Goal: Navigation & Orientation: Find specific page/section

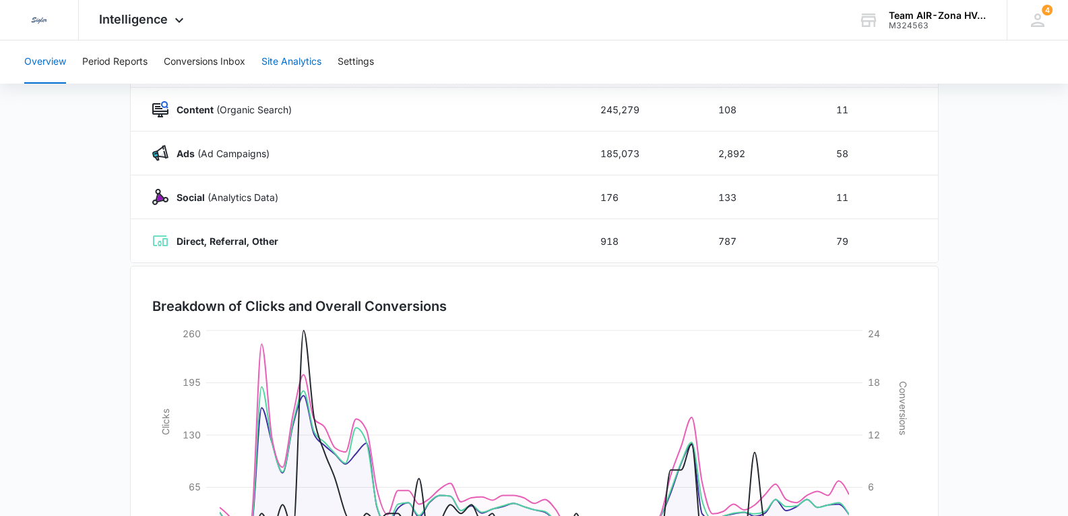
click at [281, 63] on button "Site Analytics" at bounding box center [292, 61] width 60 height 43
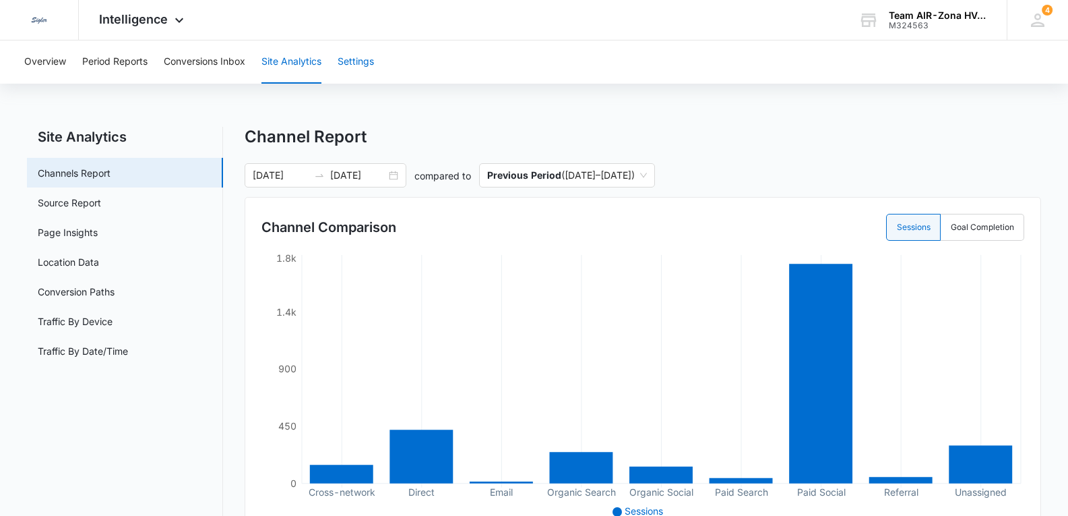
click at [352, 61] on button "Settings" at bounding box center [356, 61] width 36 height 43
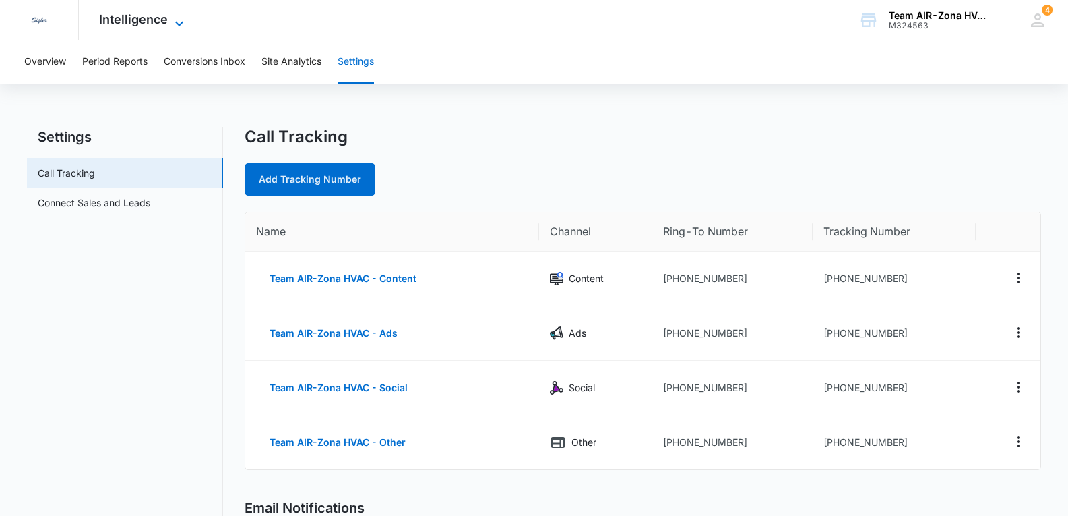
click at [155, 22] on span "Intelligence" at bounding box center [133, 19] width 69 height 14
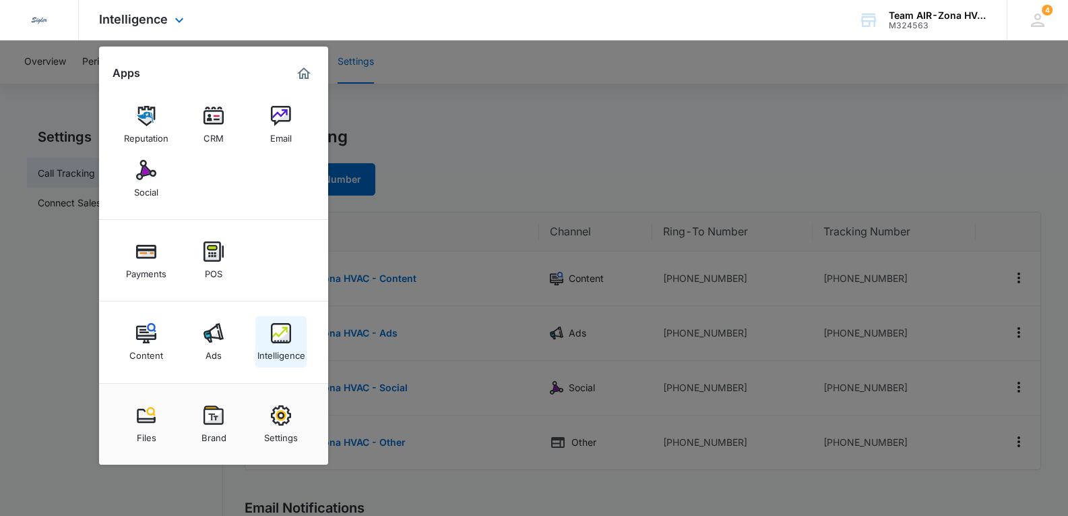
click at [277, 334] on img at bounding box center [281, 333] width 20 height 20
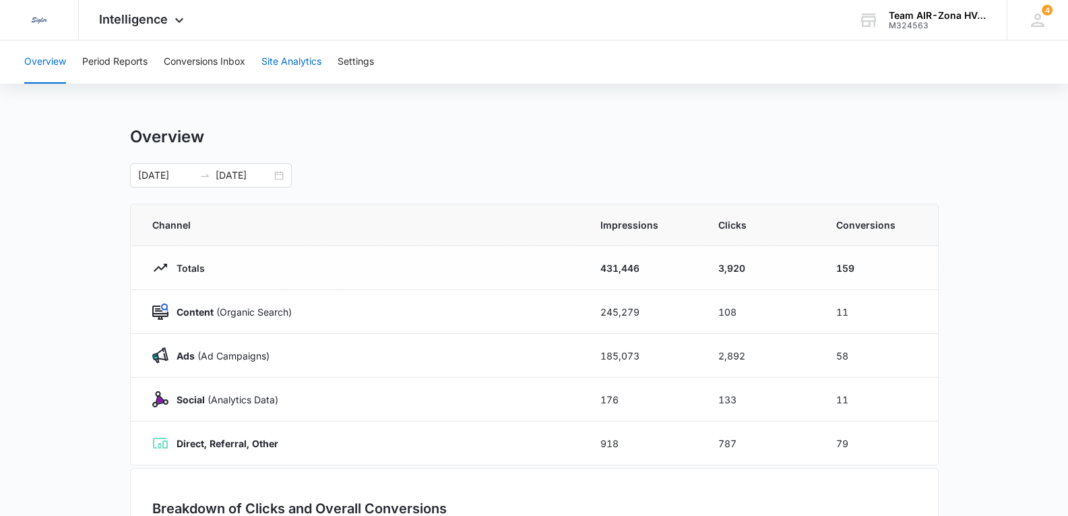
click at [297, 61] on button "Site Analytics" at bounding box center [292, 61] width 60 height 43
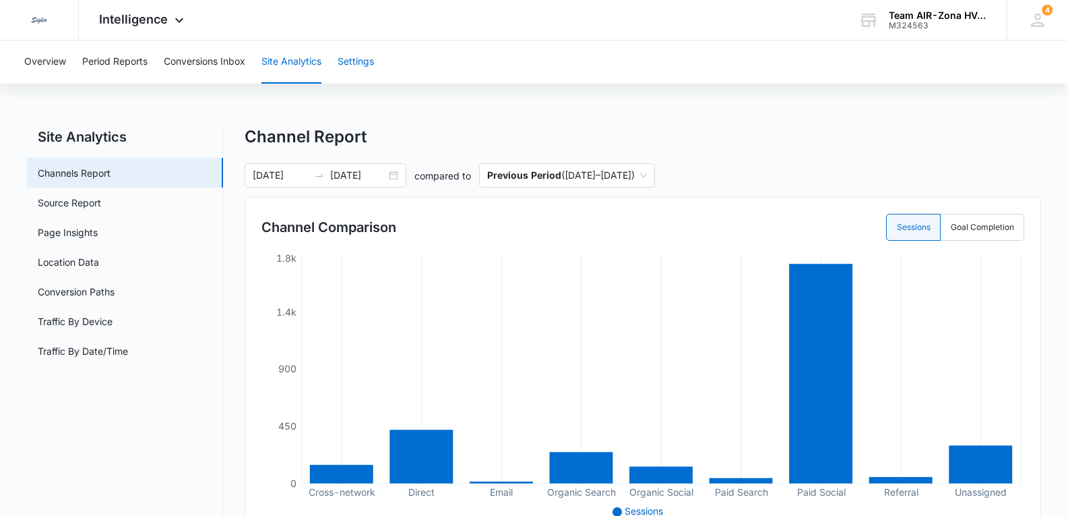
click at [363, 61] on button "Settings" at bounding box center [356, 61] width 36 height 43
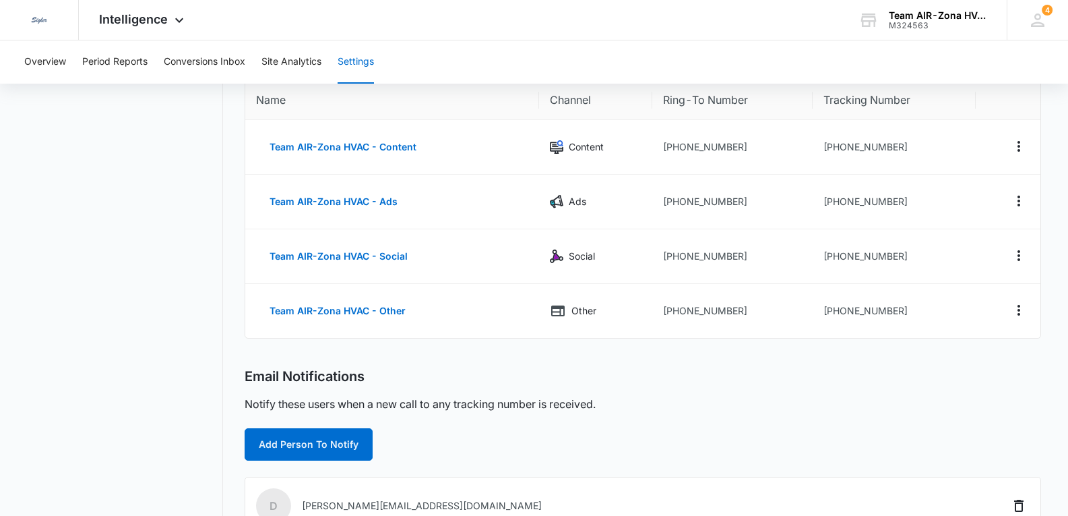
scroll to position [67, 0]
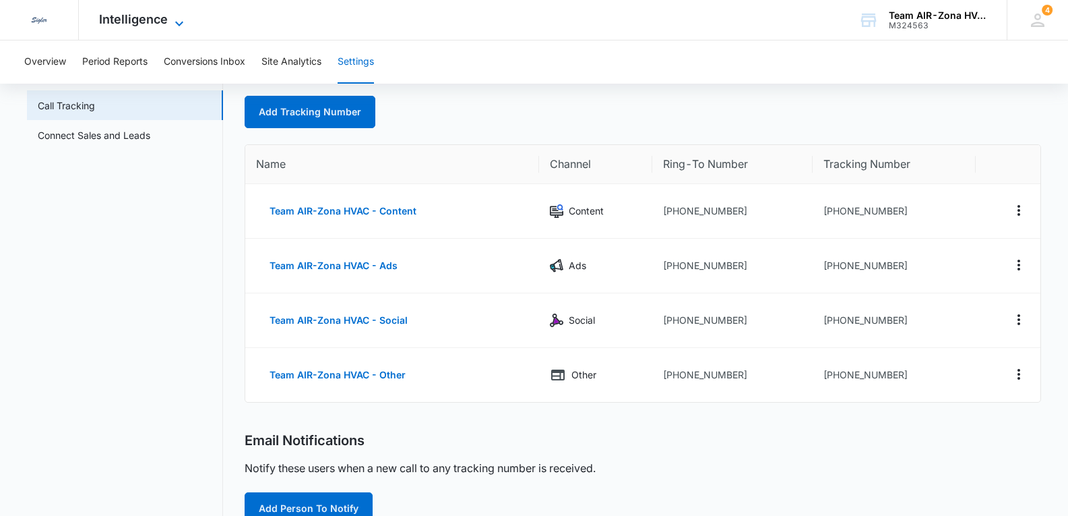
click at [134, 21] on span "Intelligence" at bounding box center [133, 19] width 69 height 14
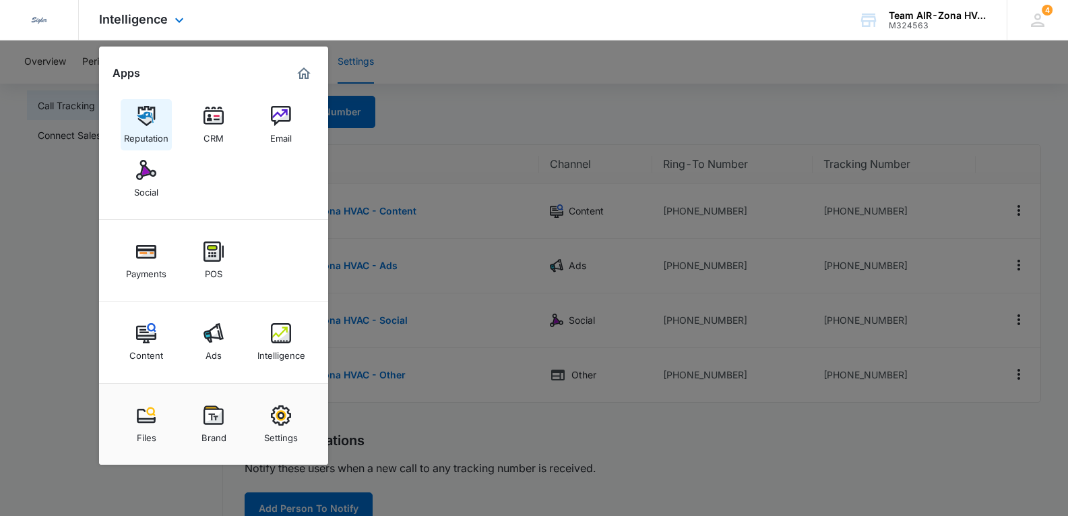
click at [146, 117] on img at bounding box center [146, 116] width 20 height 20
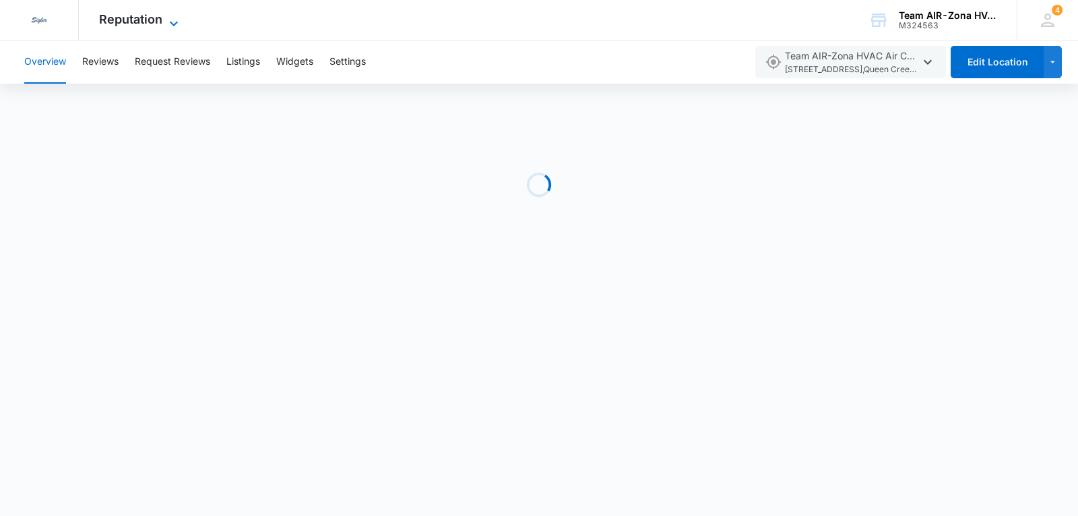
click at [146, 25] on span "Reputation" at bounding box center [130, 19] width 63 height 14
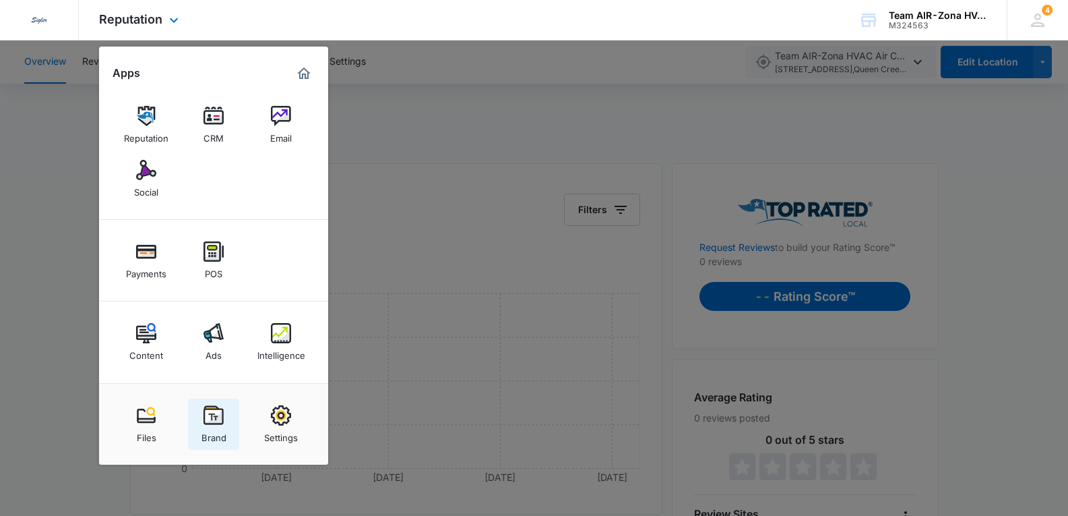
click at [210, 423] on img at bounding box center [214, 415] width 20 height 20
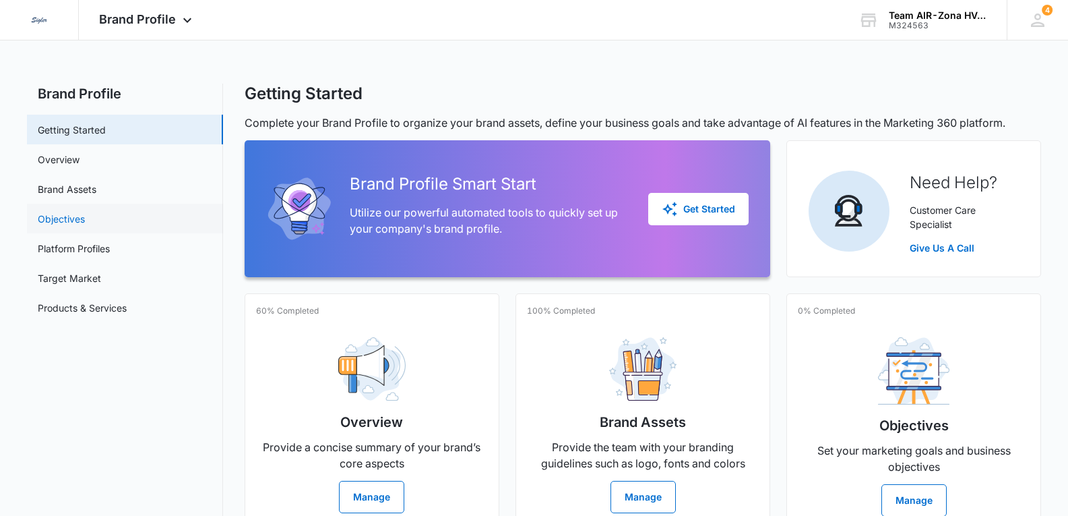
click at [85, 213] on link "Objectives" at bounding box center [61, 219] width 47 height 14
